Goal: Transaction & Acquisition: Purchase product/service

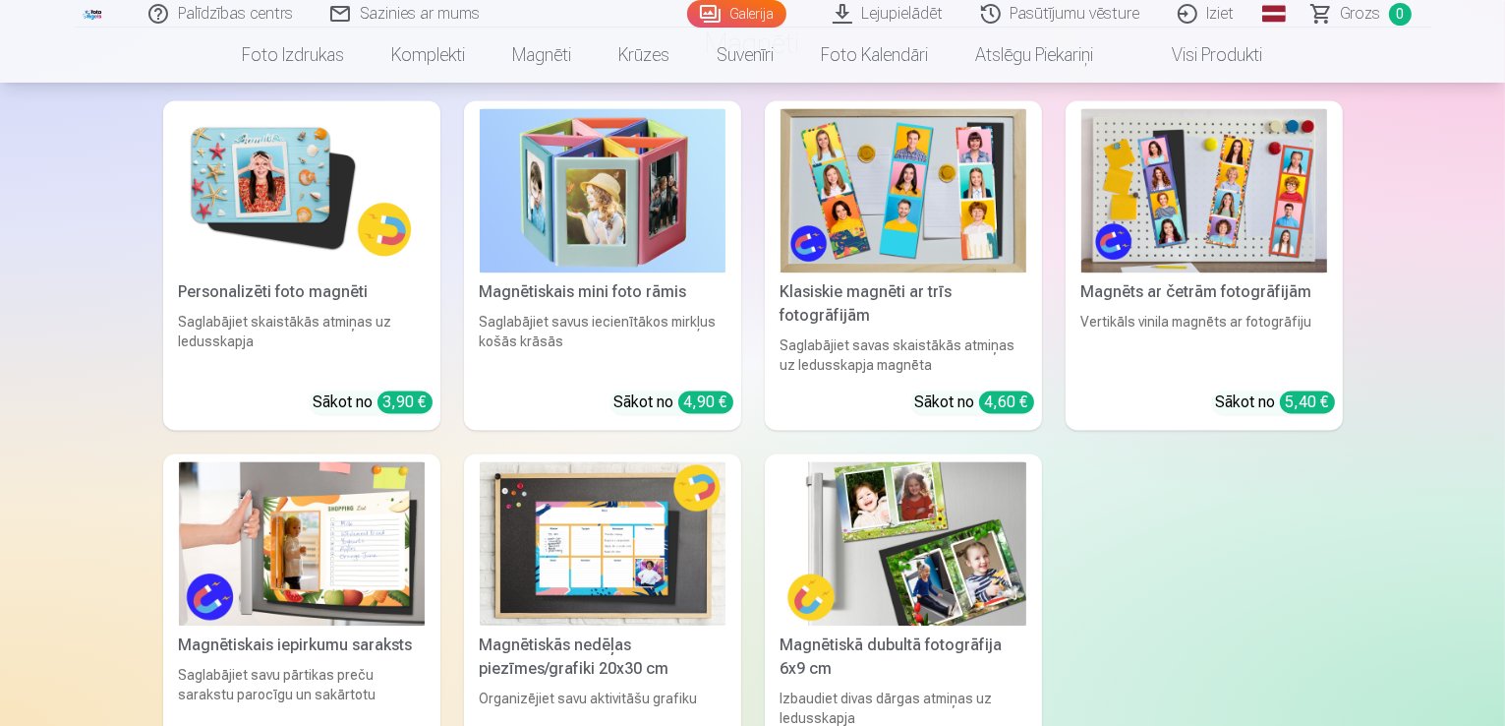
scroll to position [19367, 0]
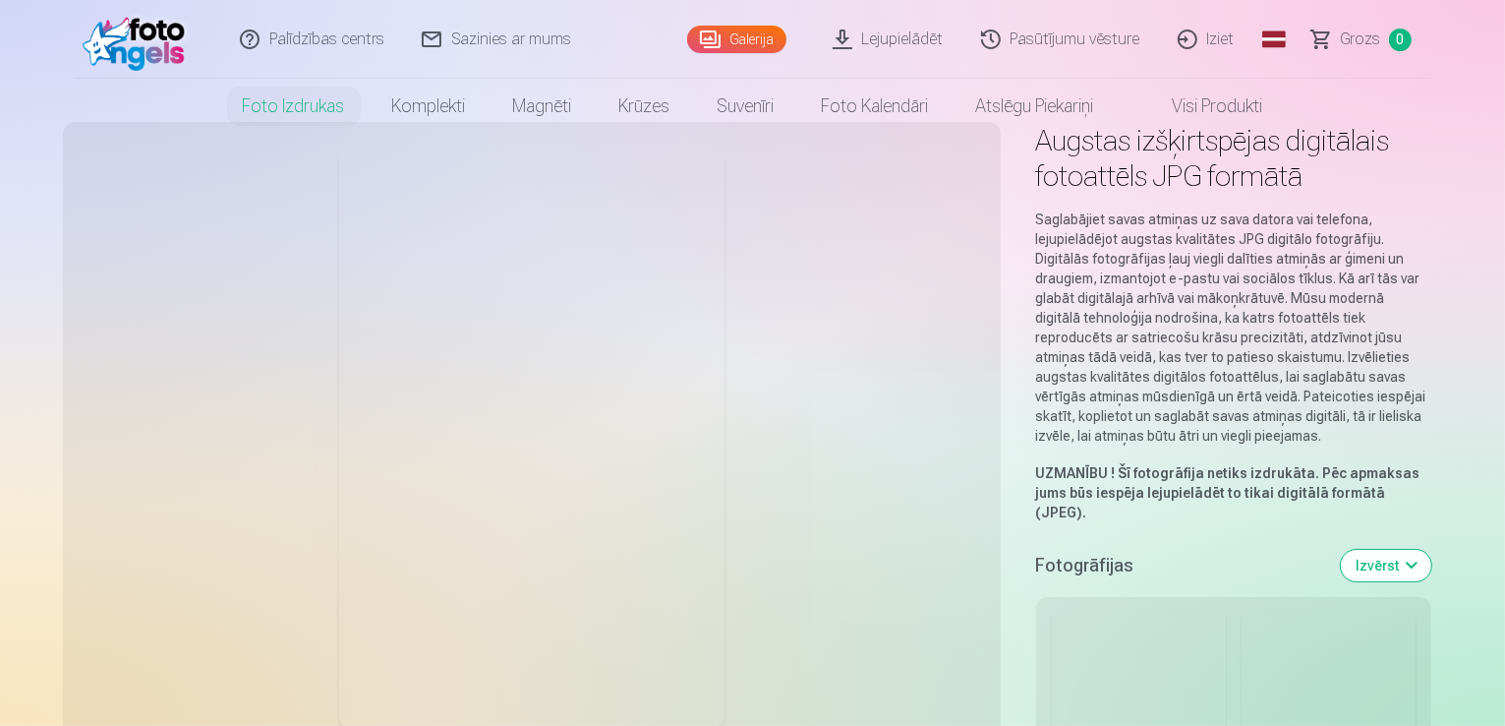
scroll to position [98, 0]
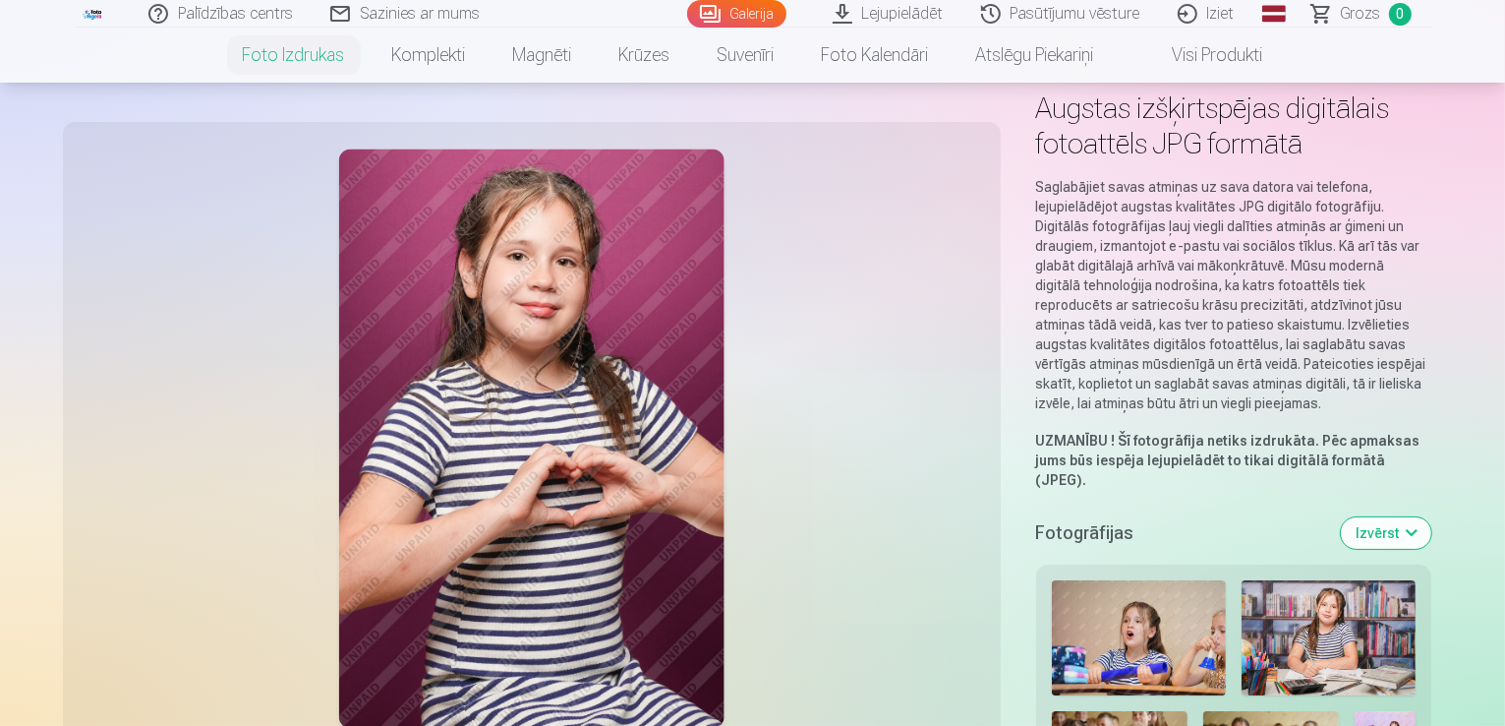
click at [1431, 517] on button "Izvērst" at bounding box center [1386, 532] width 90 height 31
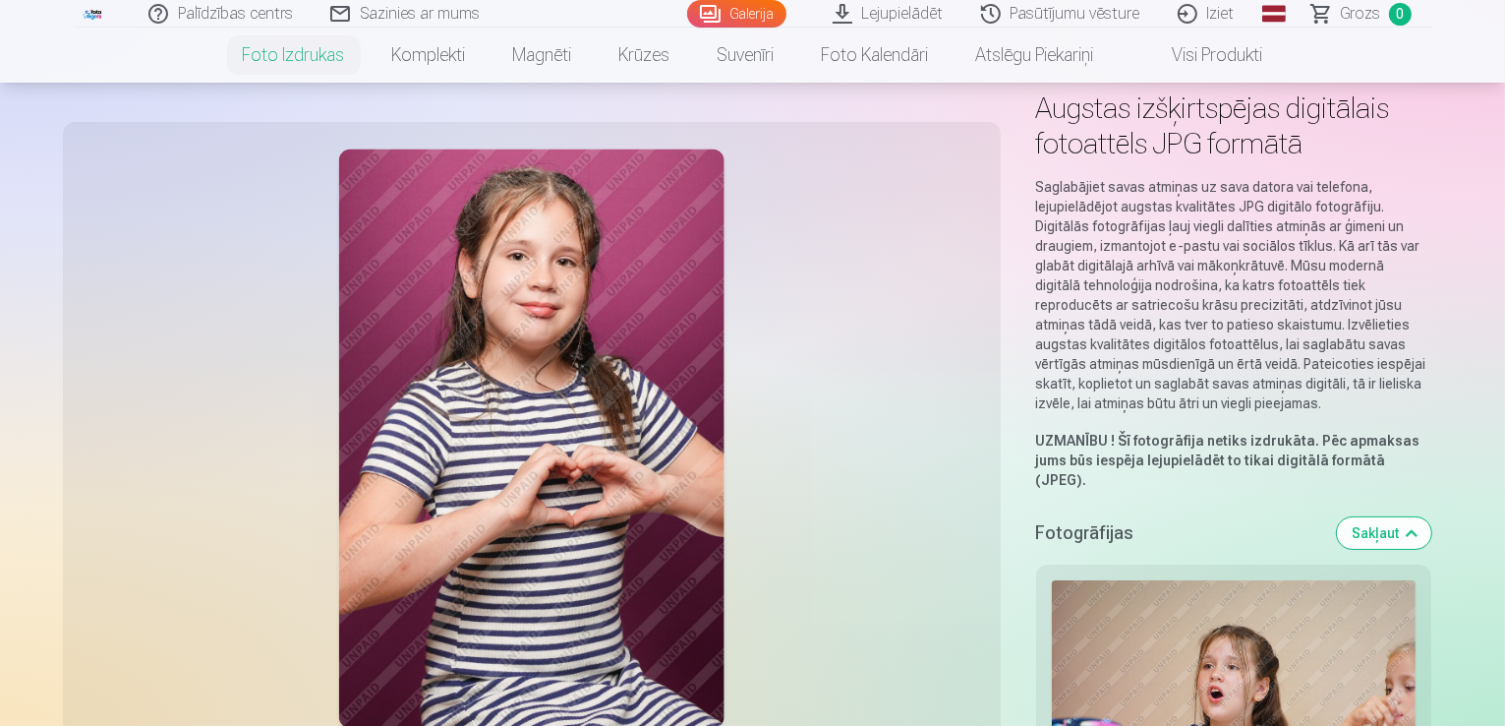
click at [1431, 517] on button "Sakļaut" at bounding box center [1384, 532] width 94 height 31
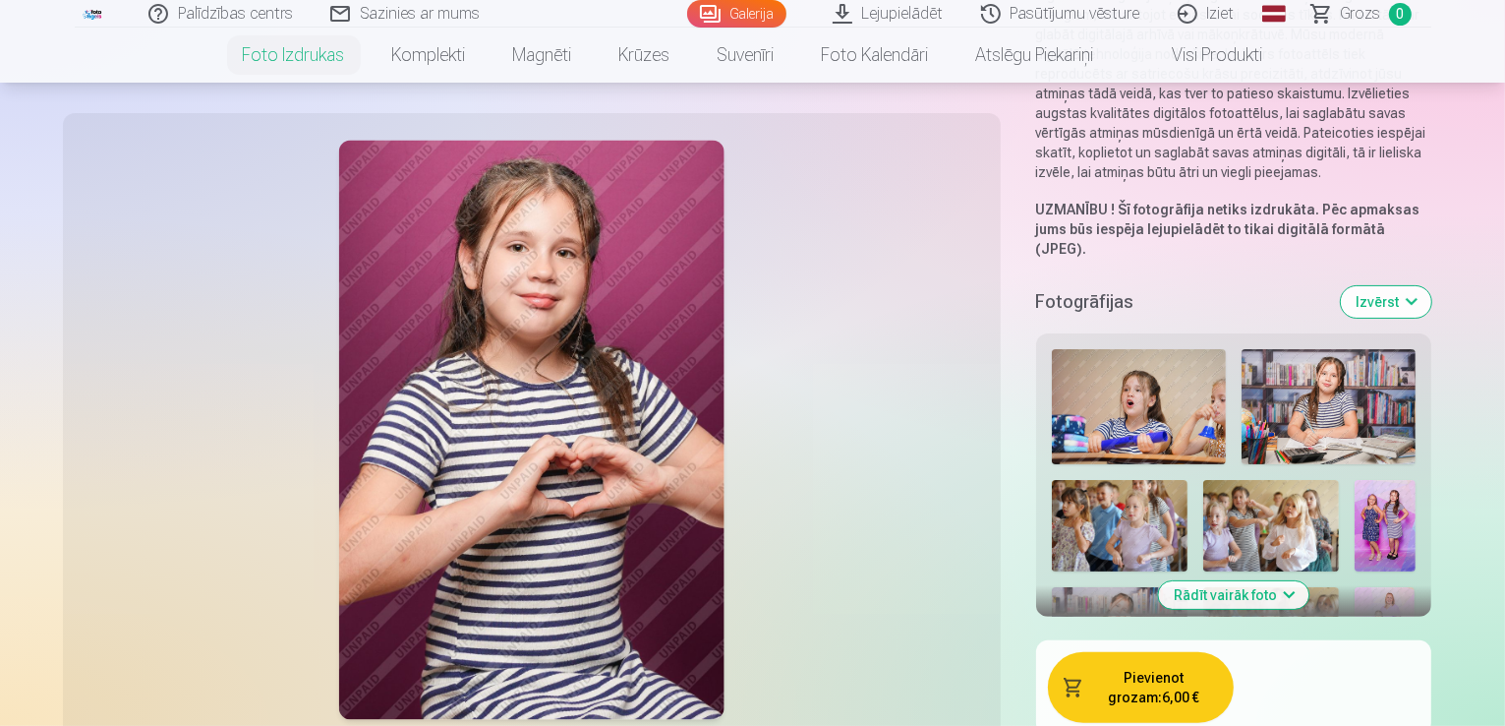
scroll to position [330, 0]
click at [1087, 651] on button "Pievienot grozam : 6,00 €" at bounding box center [1141, 686] width 186 height 71
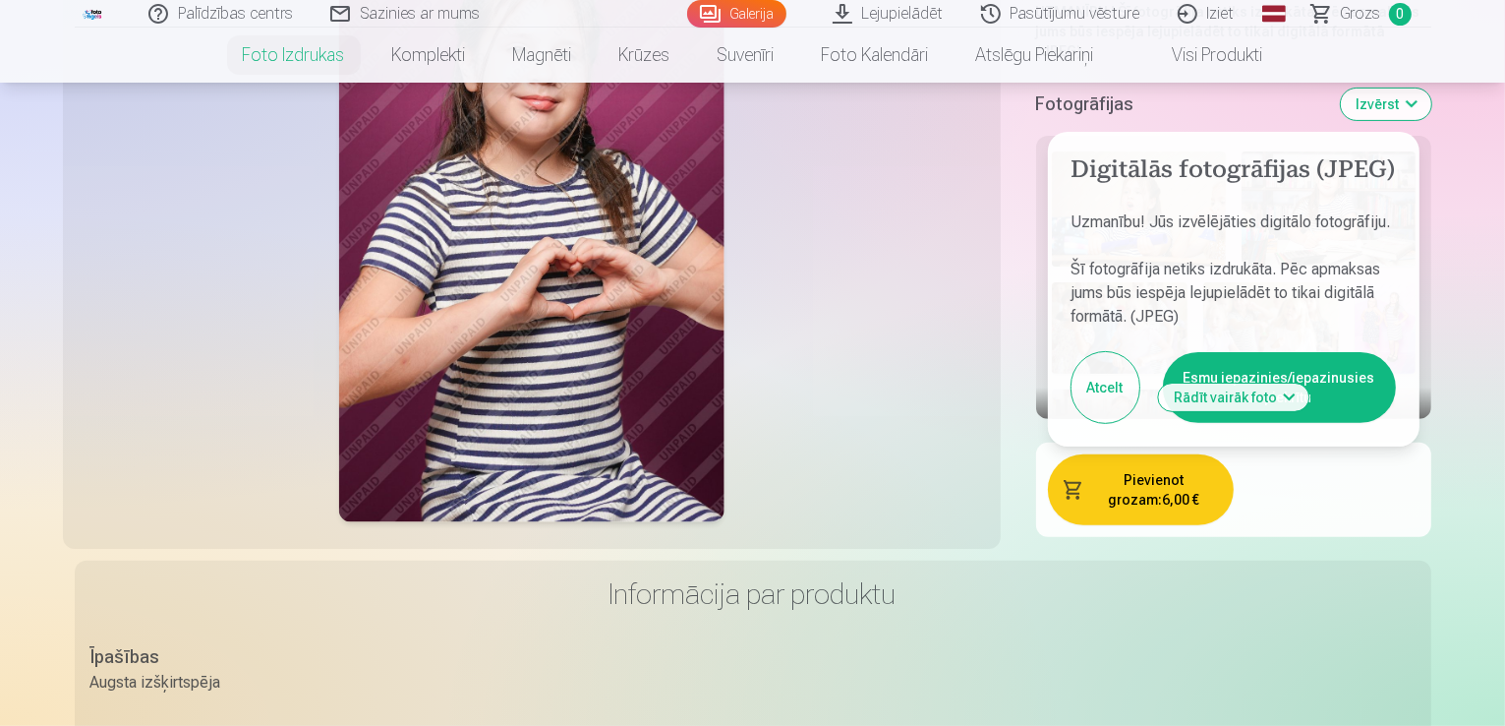
scroll to position [0, 0]
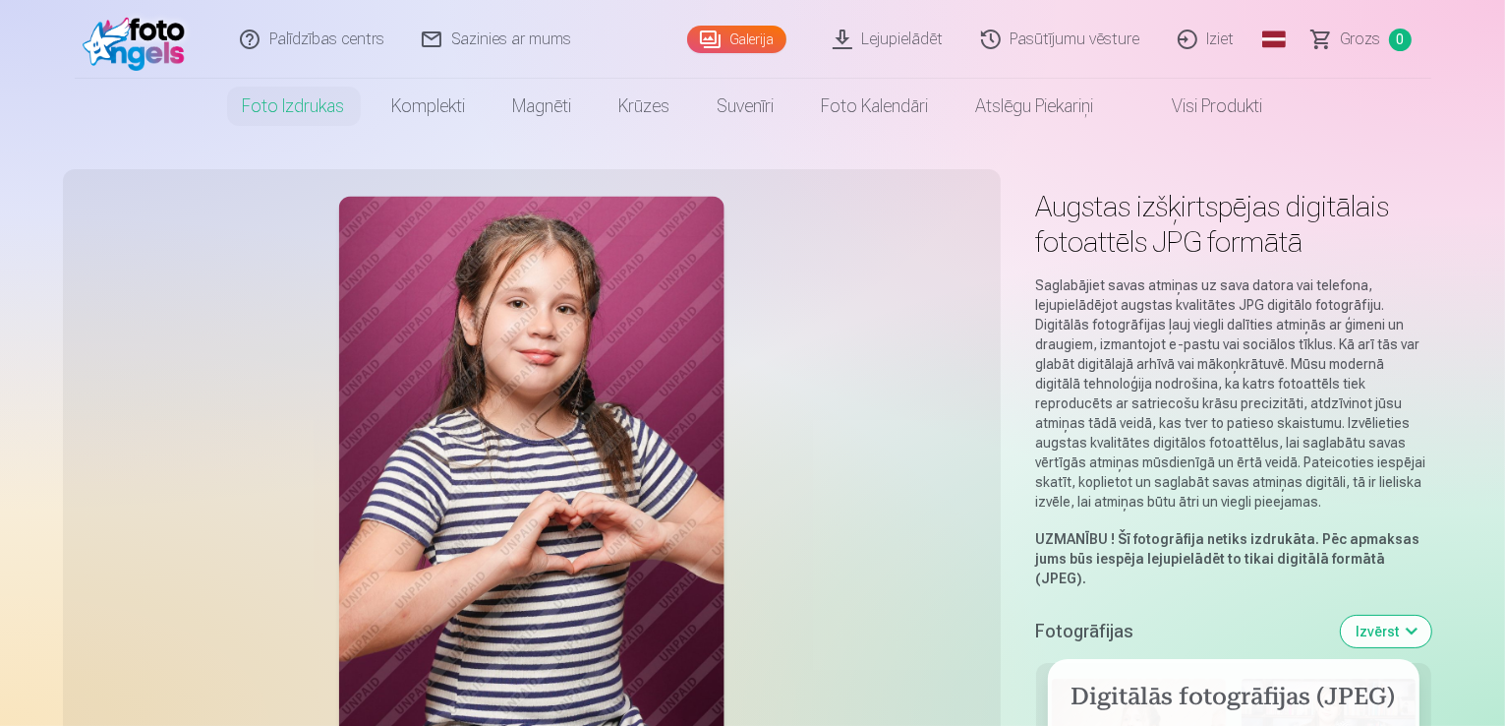
click at [866, 268] on div at bounding box center [532, 486] width 914 height 610
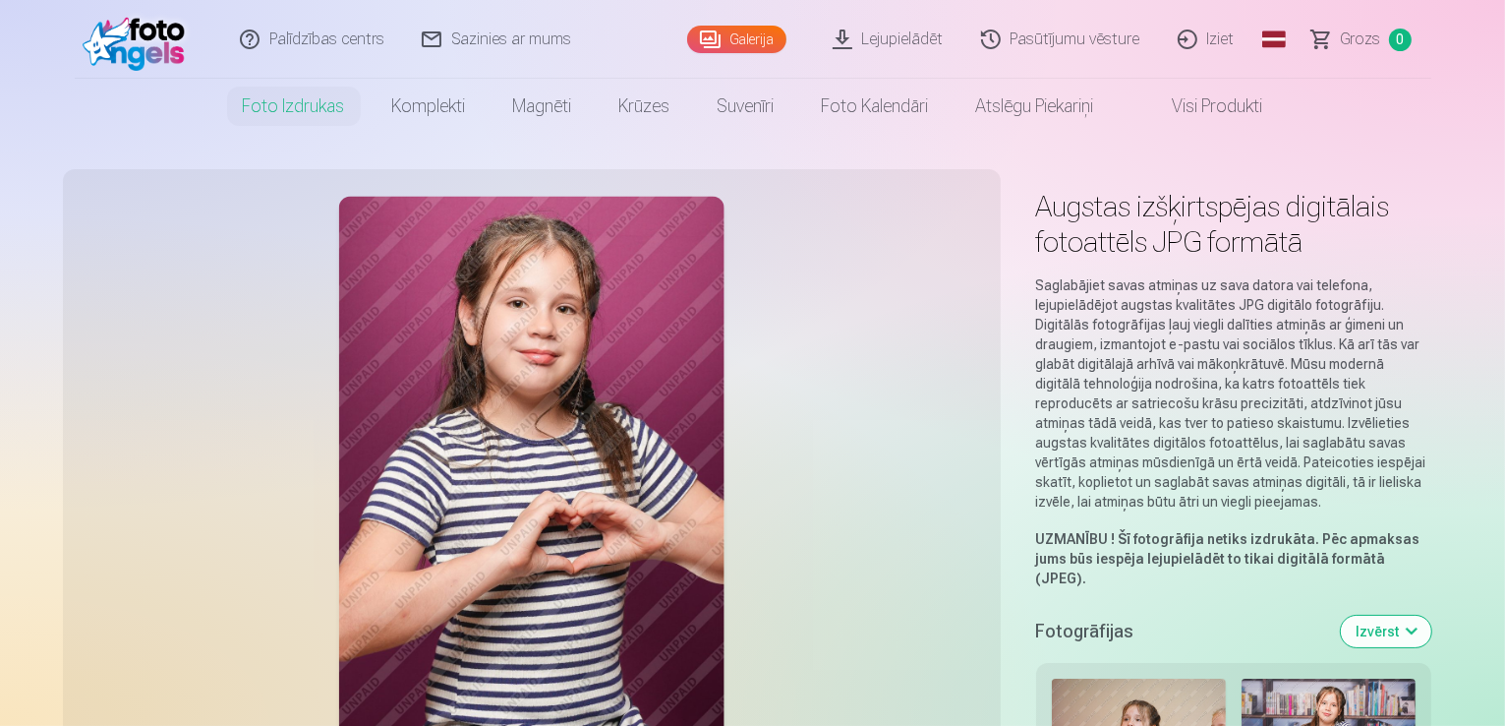
click at [1213, 111] on link "Visi produkti" at bounding box center [1202, 106] width 169 height 55
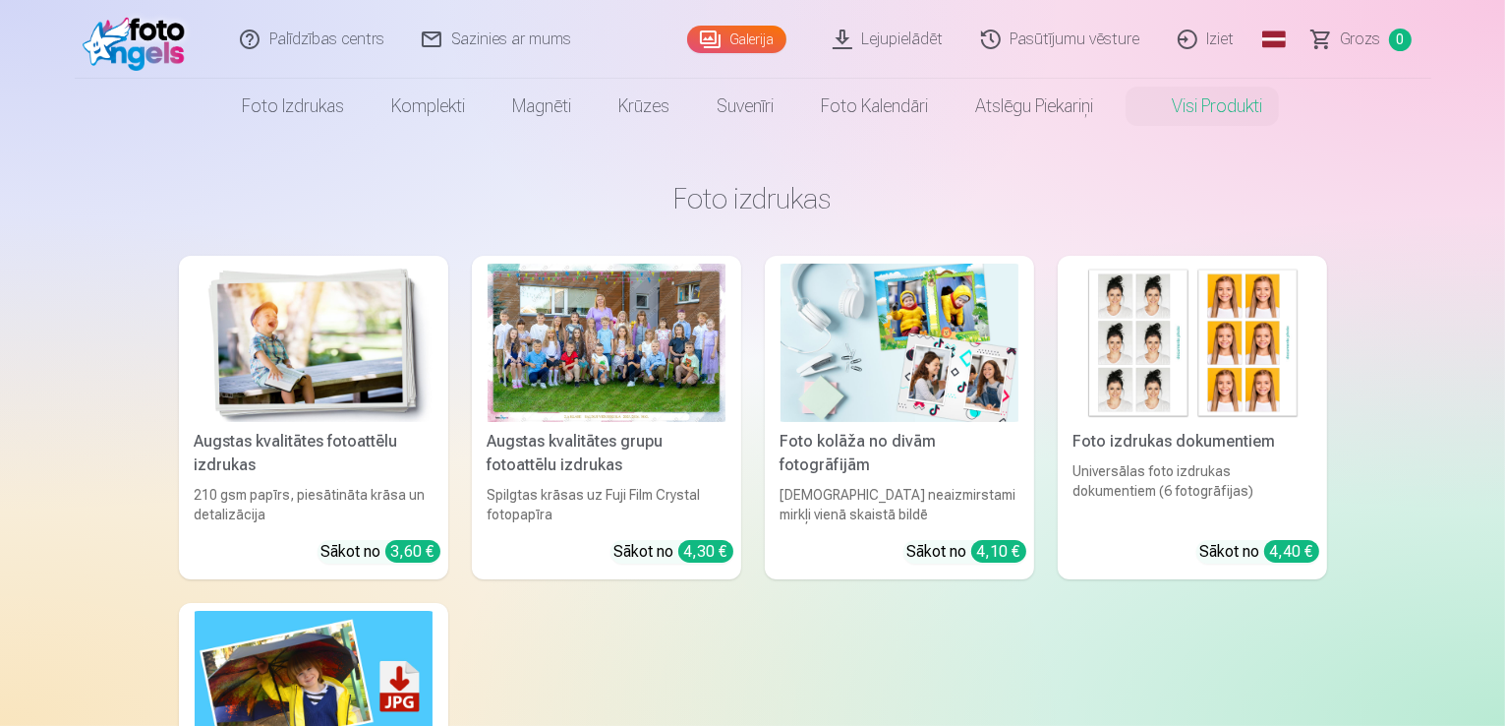
click at [725, 32] on link "Galerija" at bounding box center [736, 40] width 99 height 28
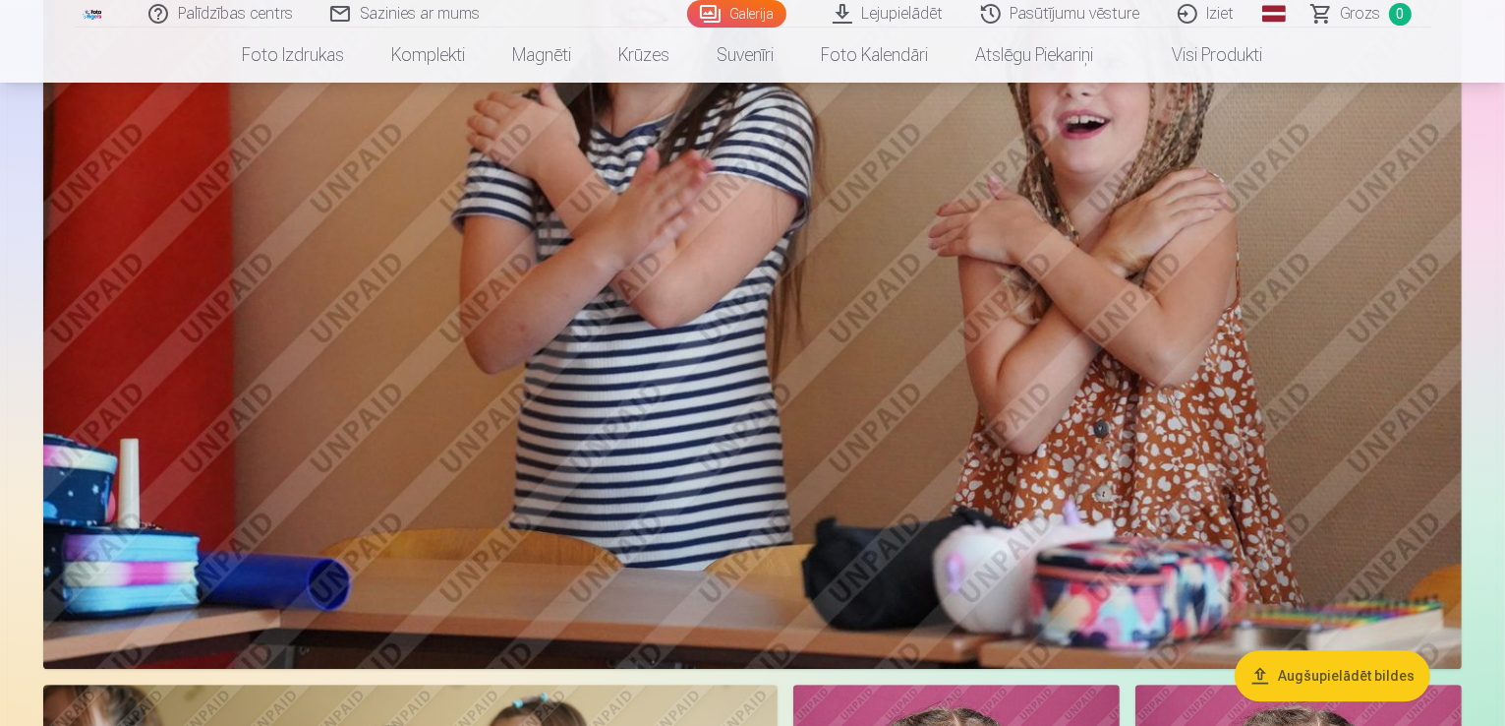
scroll to position [13665, 0]
